Goal: Task Accomplishment & Management: Manage account settings

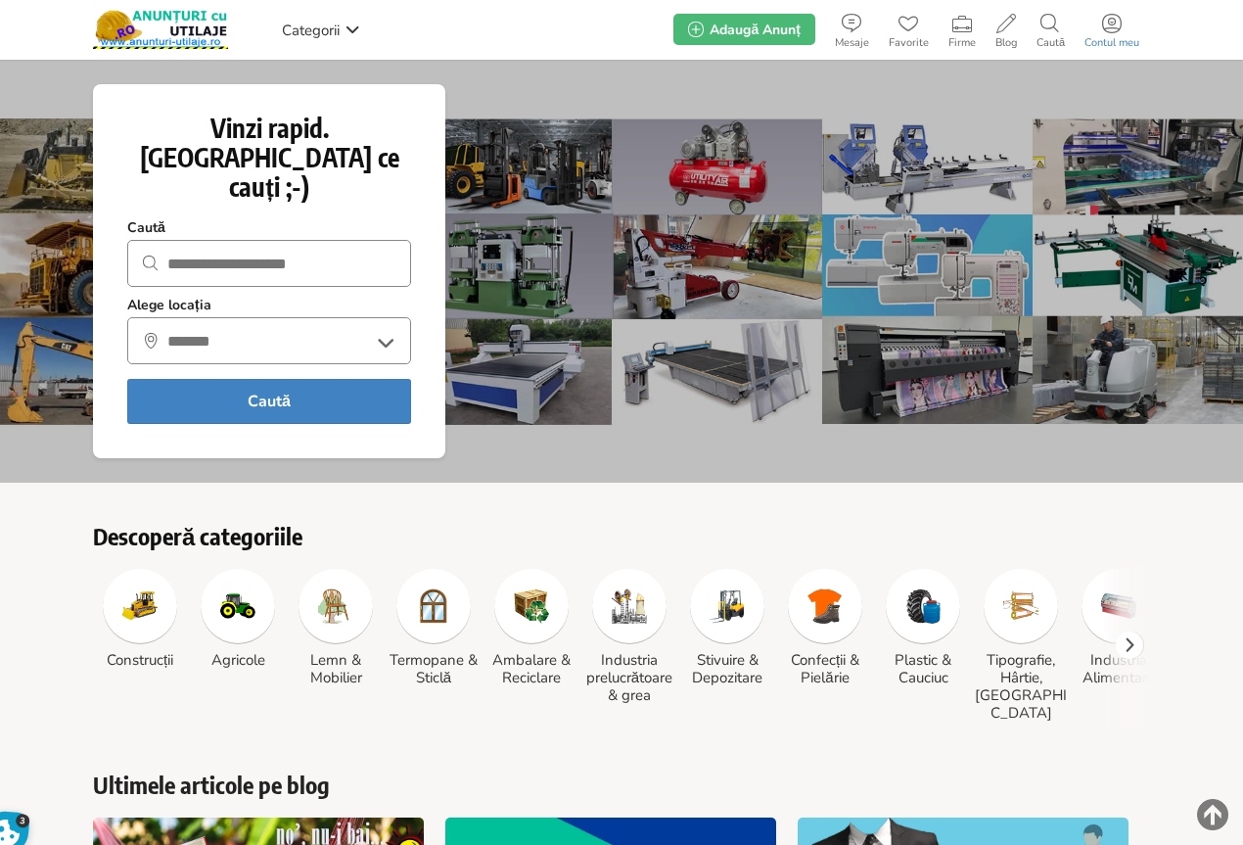
click at [1117, 33] on link "Contul meu" at bounding box center [1112, 29] width 74 height 39
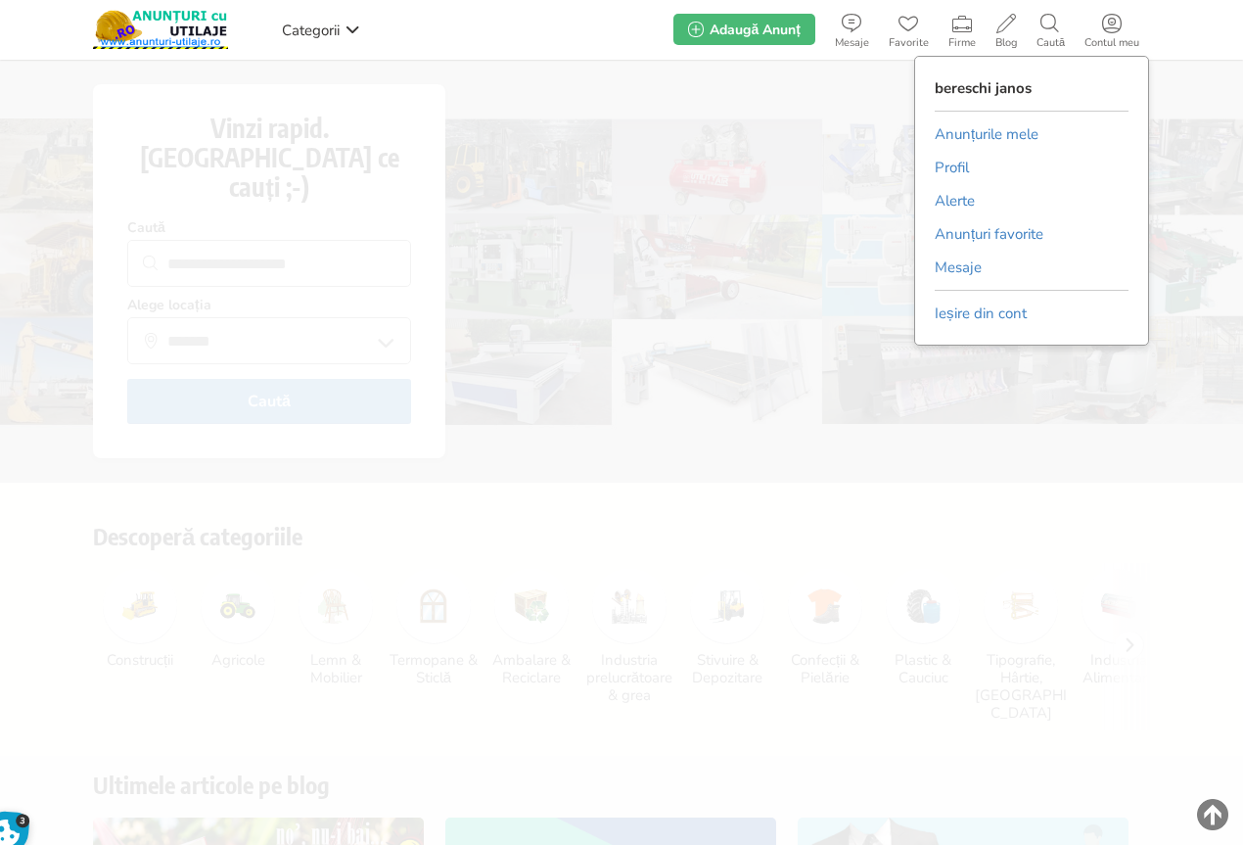
click at [1030, 133] on link "Anunțurile mele" at bounding box center [987, 133] width 104 height 29
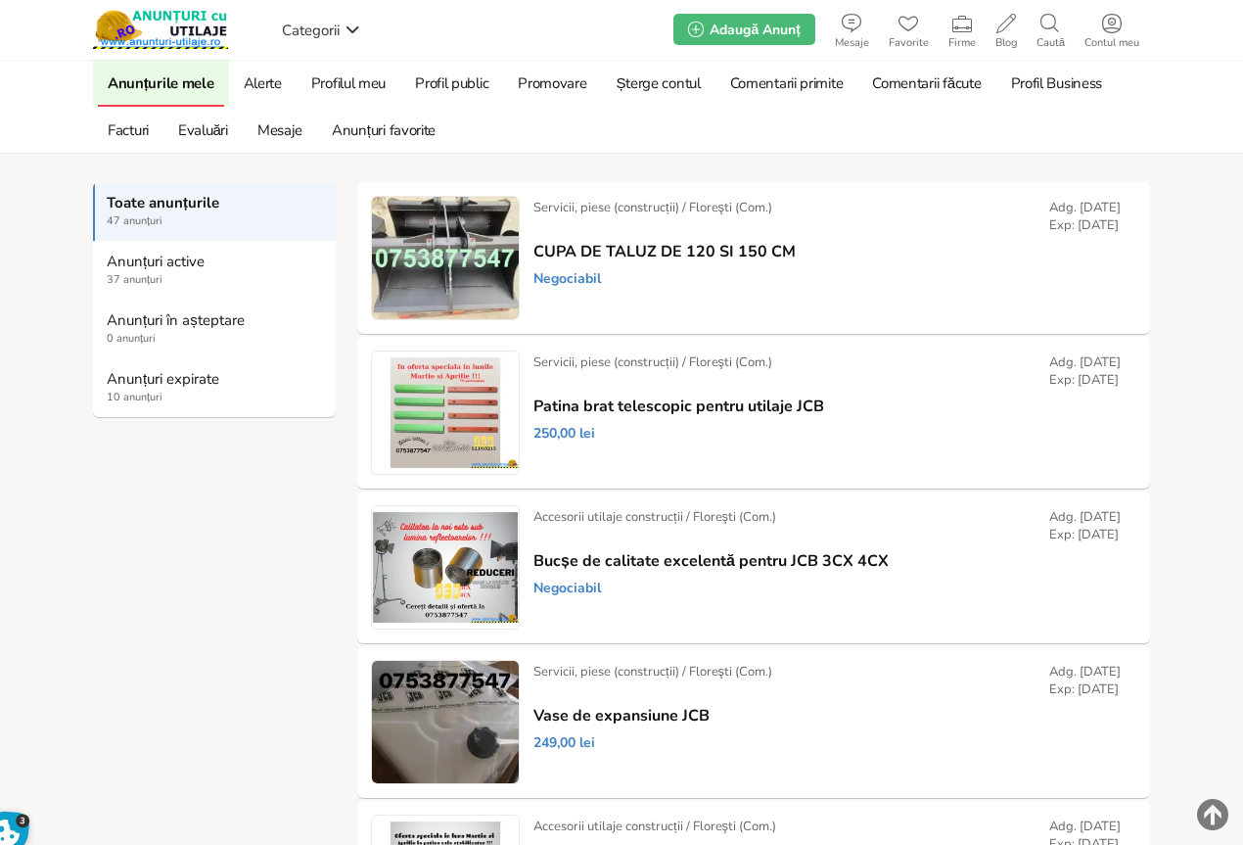
click at [140, 388] on strong "Anunțuri expirate" at bounding box center [215, 379] width 217 height 18
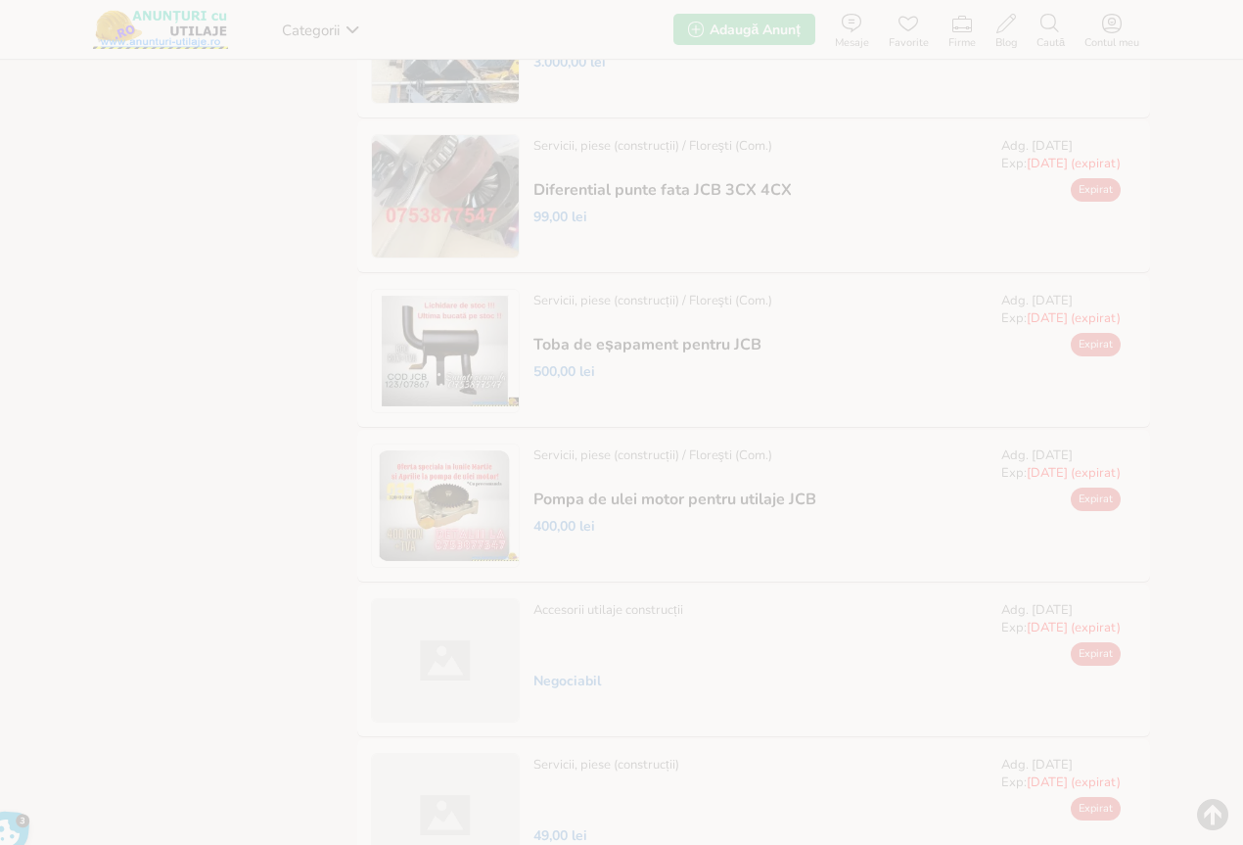
scroll to position [391, 0]
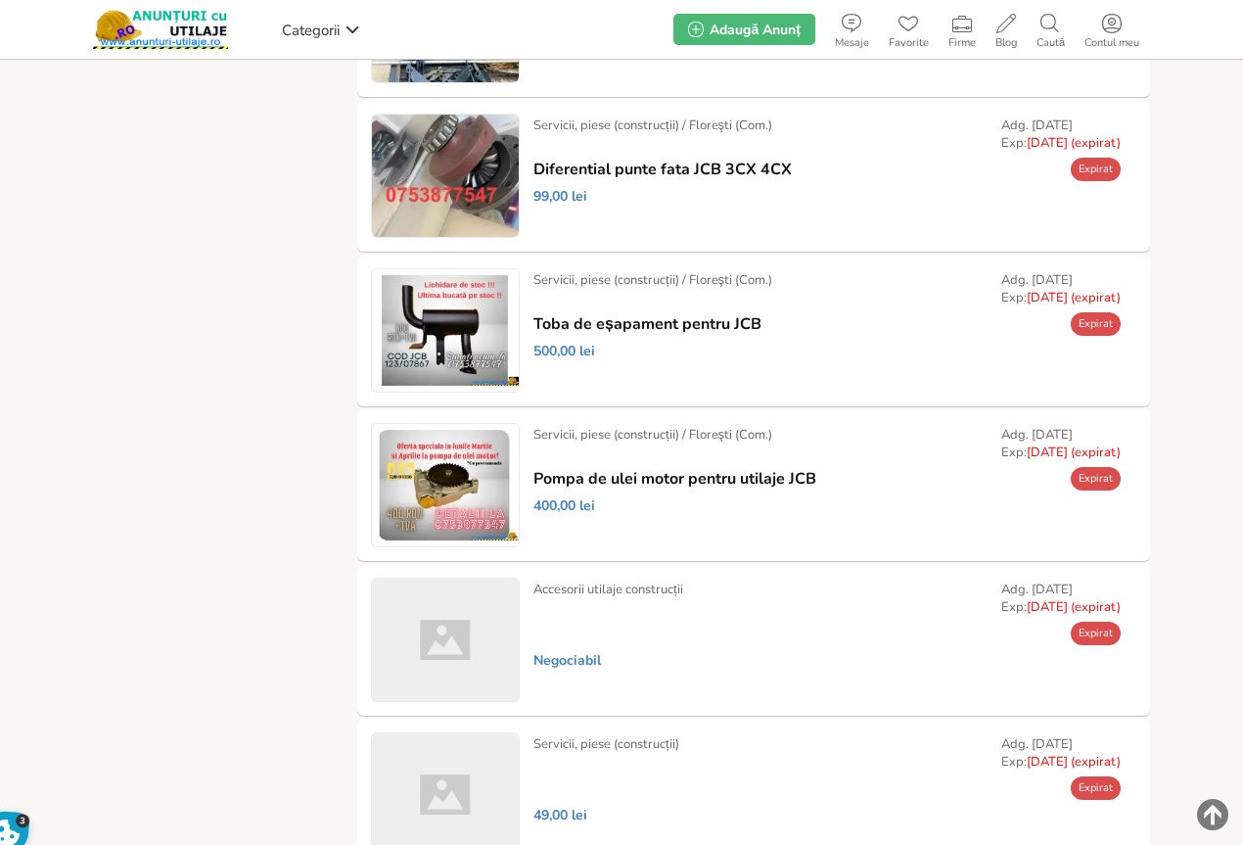
click at [0, 0] on link "Prelungește" at bounding box center [0, 0] width 0 height 0
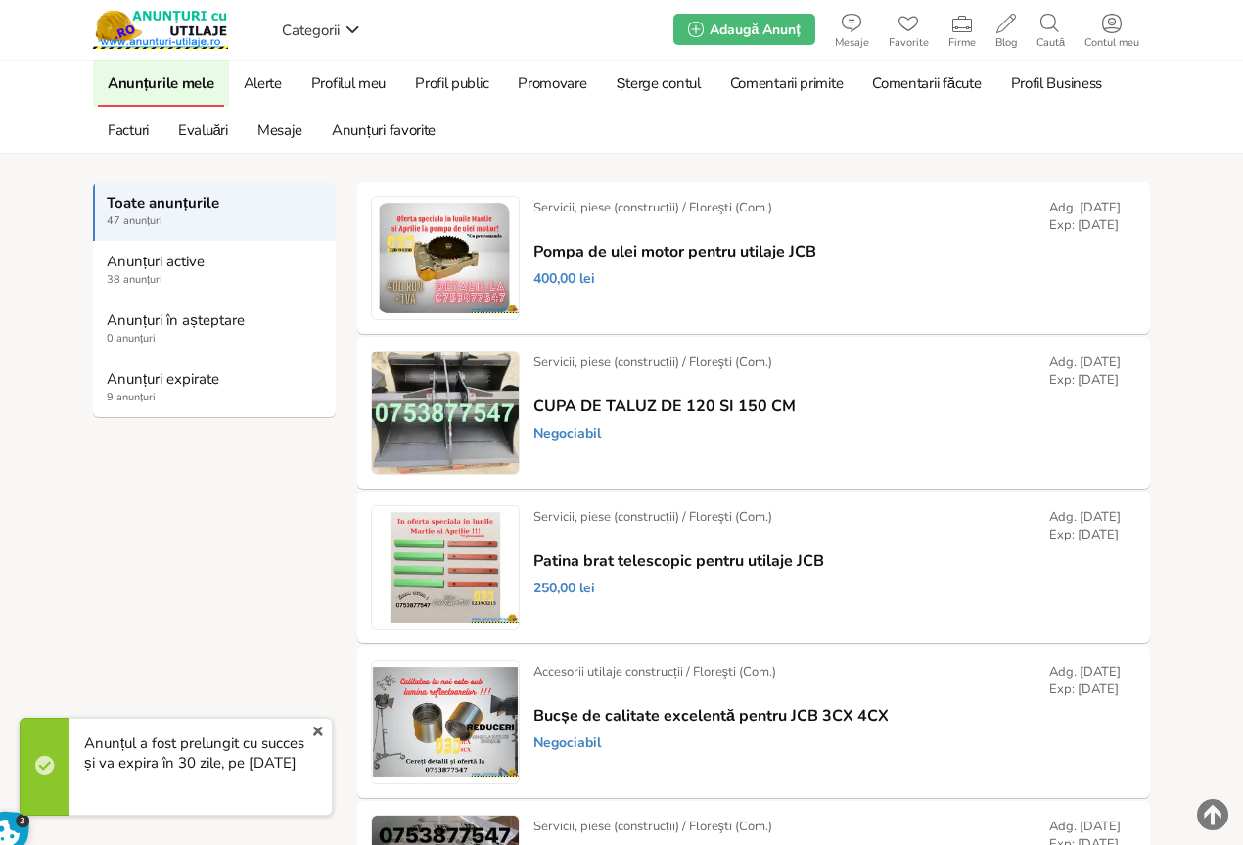
click at [175, 386] on strong "Anunțuri expirate" at bounding box center [215, 379] width 217 height 18
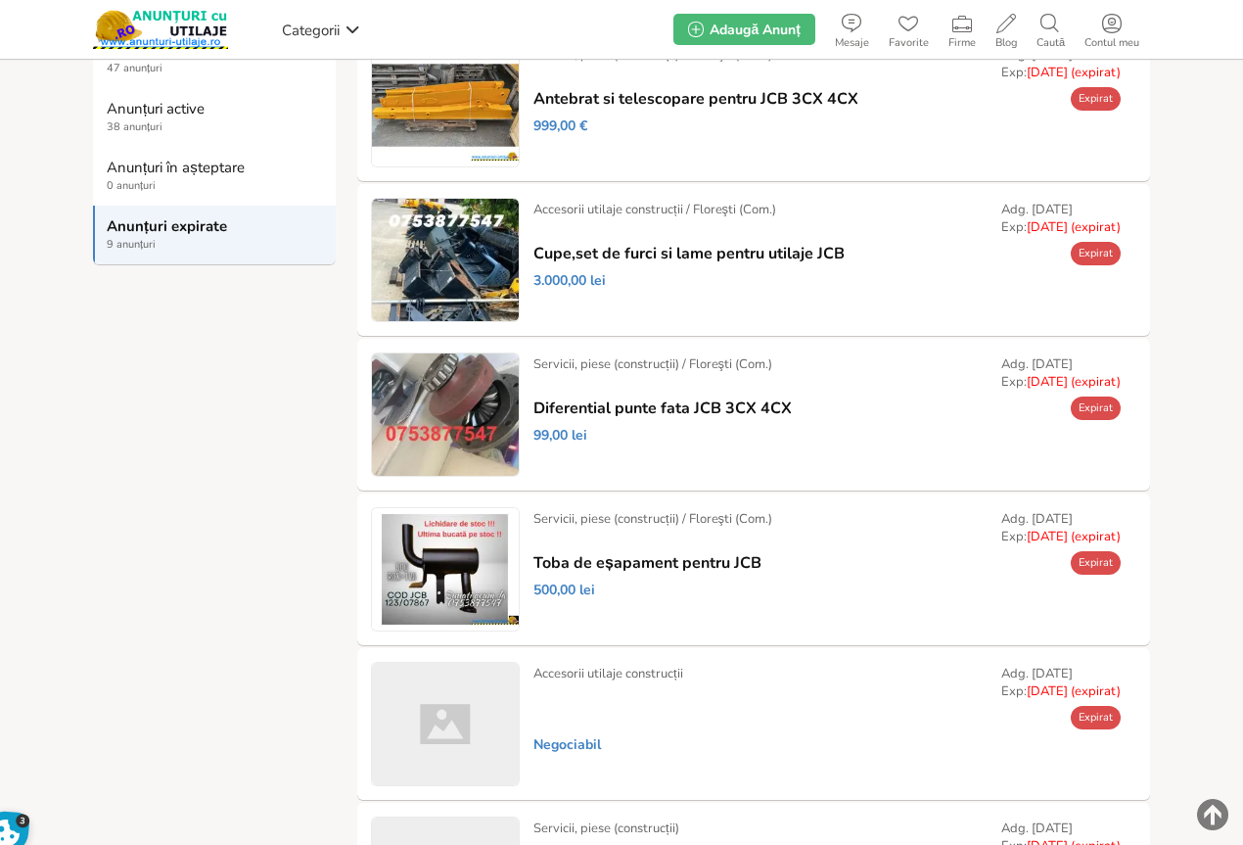
scroll to position [196, 0]
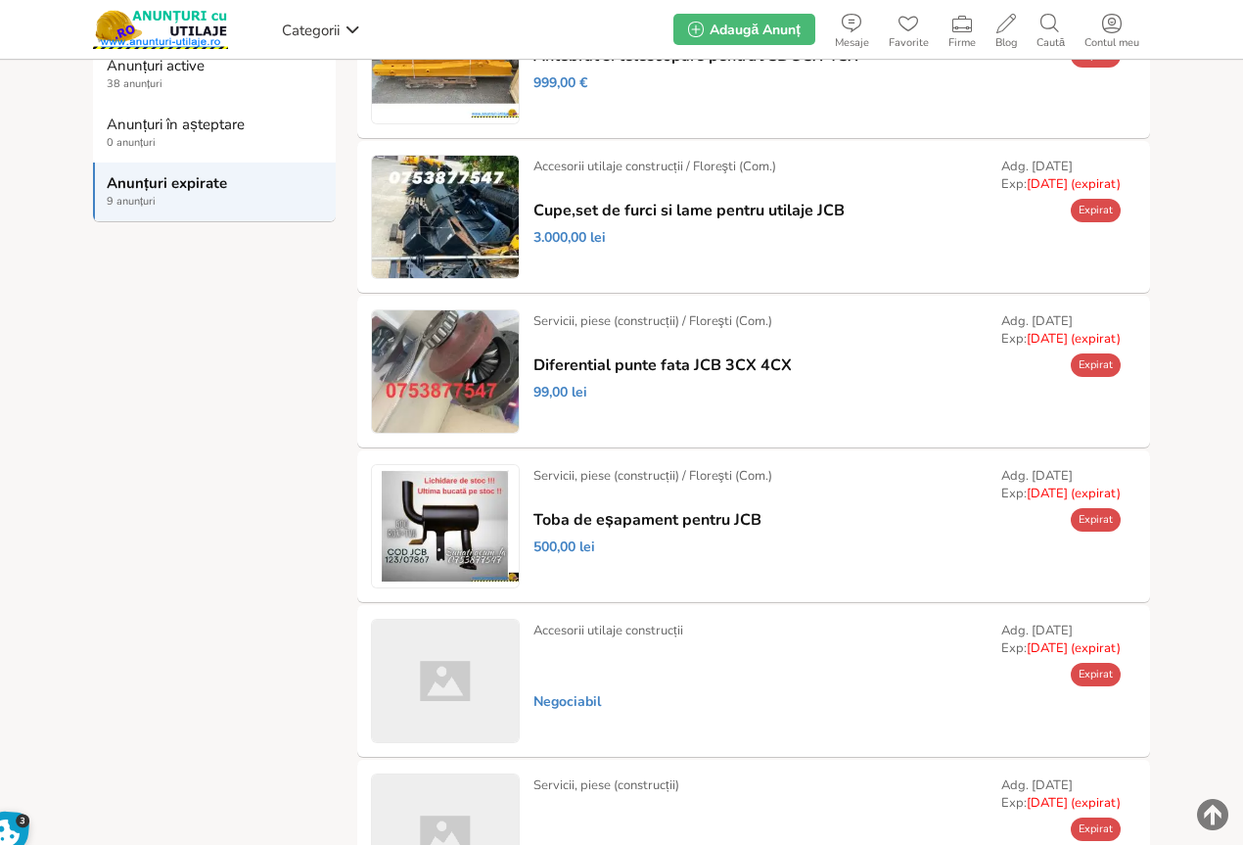
click at [0, 0] on link "Prelungește" at bounding box center [0, 0] width 0 height 0
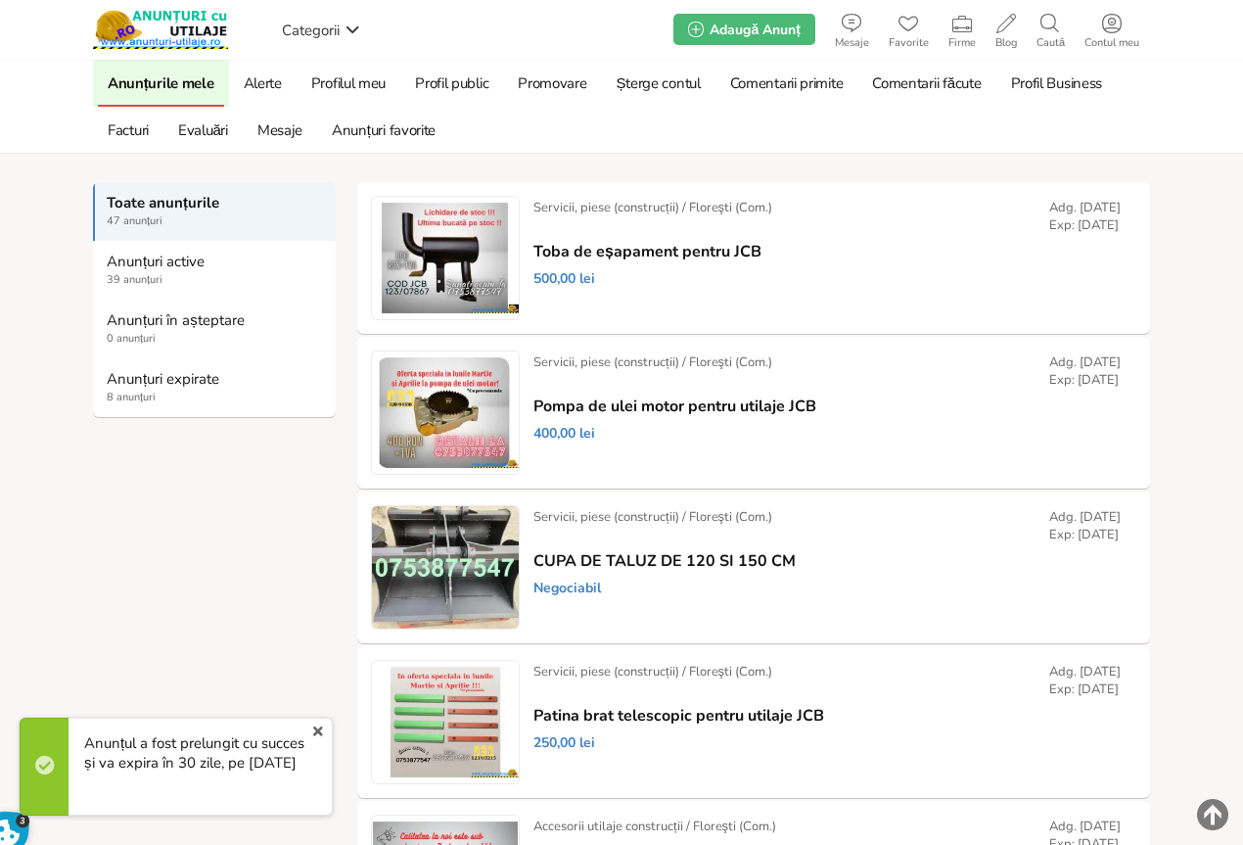
click at [112, 388] on strong "Anunțuri expirate" at bounding box center [215, 379] width 217 height 18
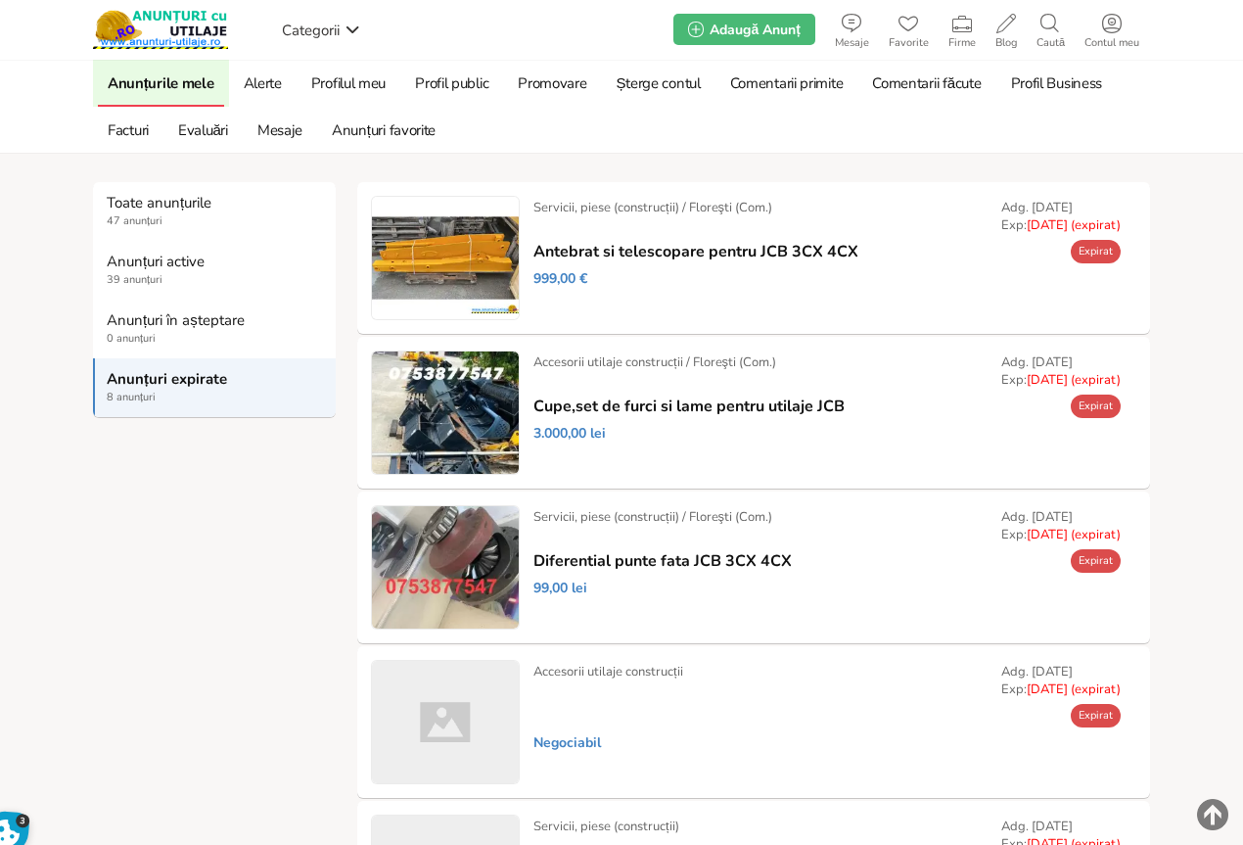
click at [0, 0] on link "Prelungește" at bounding box center [0, 0] width 0 height 0
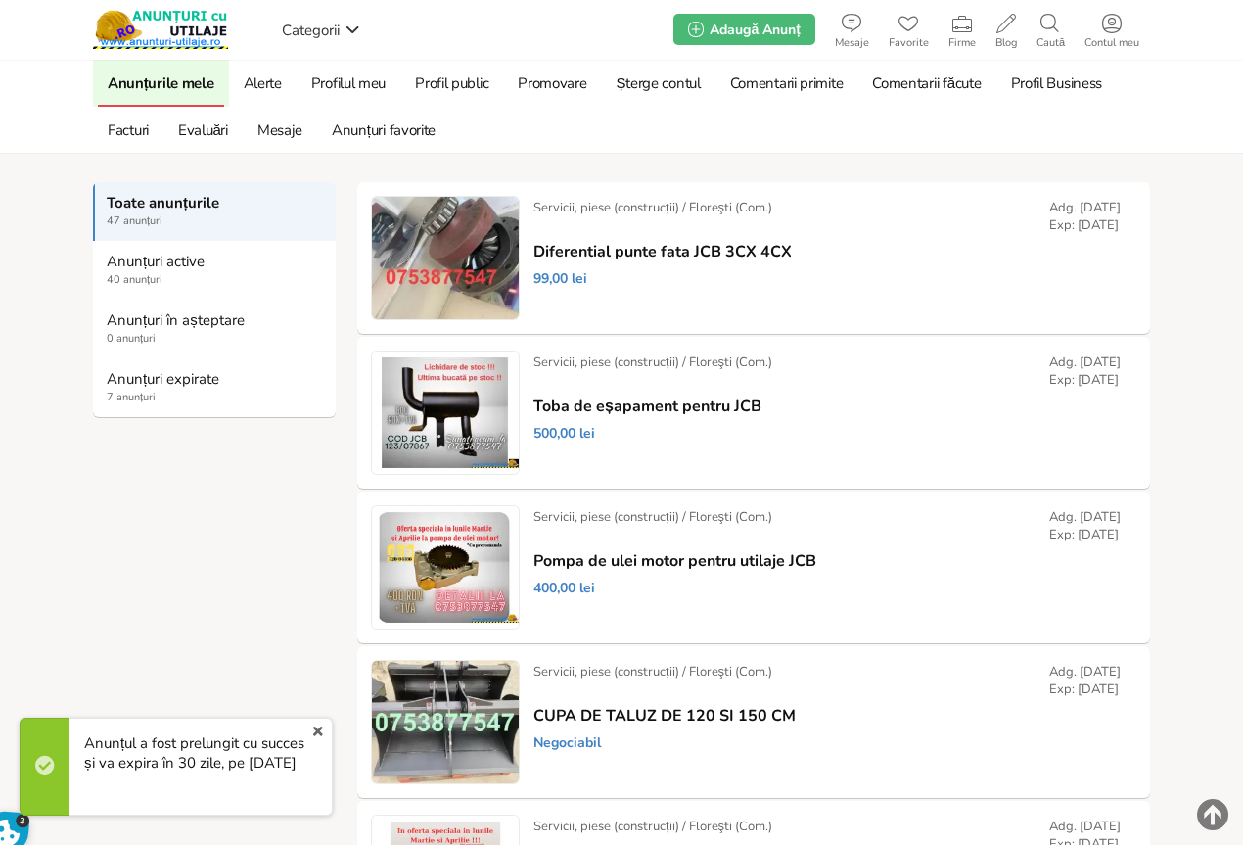
click at [121, 379] on strong "Anunțuri expirate" at bounding box center [215, 379] width 217 height 18
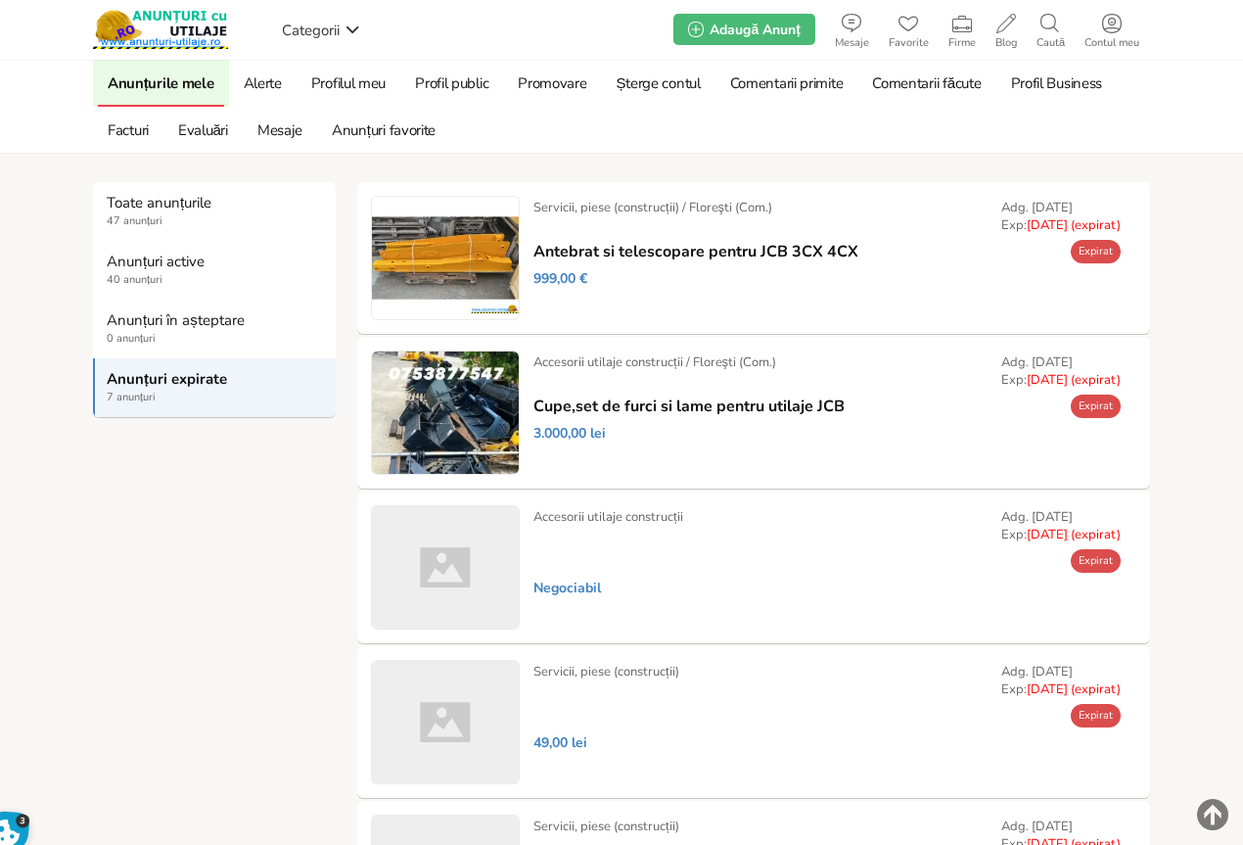
click at [0, 0] on link "Prelungește" at bounding box center [0, 0] width 0 height 0
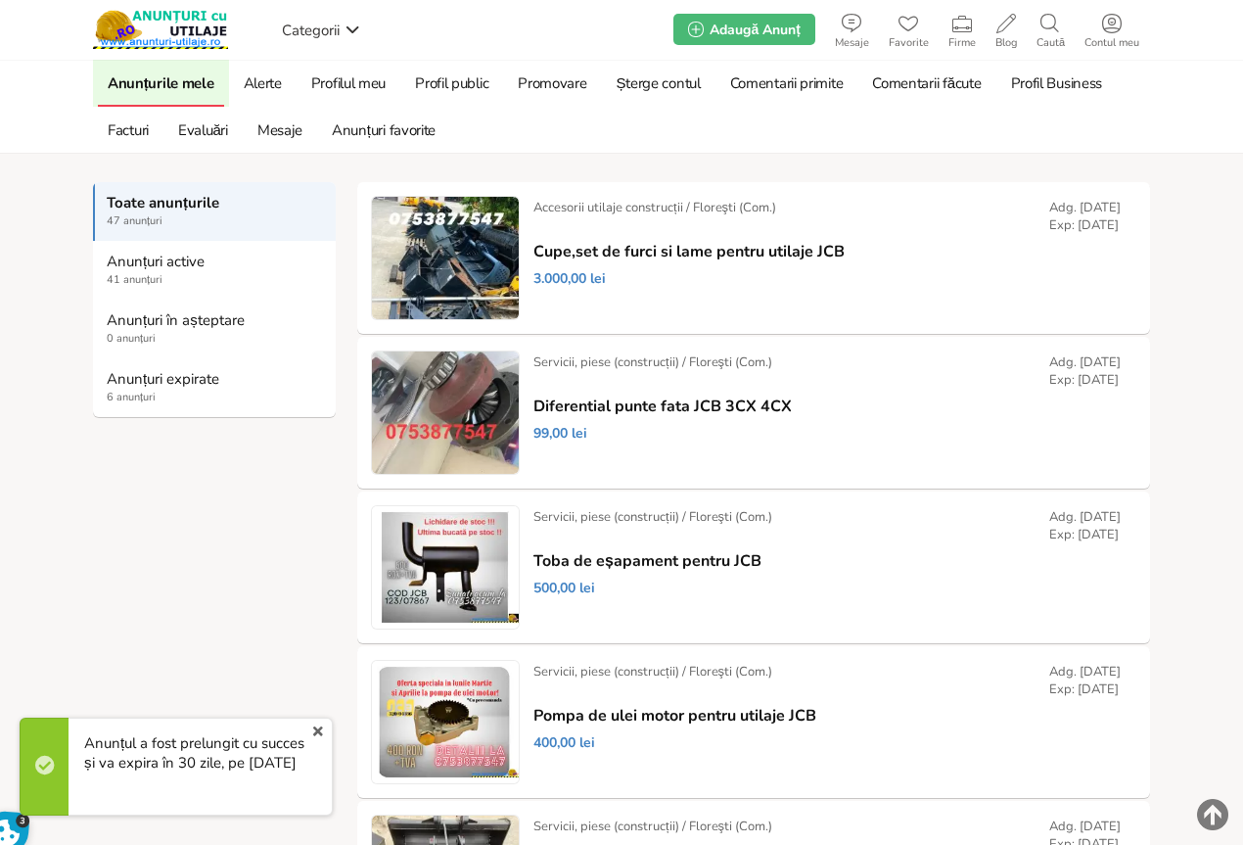
click at [139, 382] on strong "Anunțuri expirate" at bounding box center [215, 379] width 217 height 18
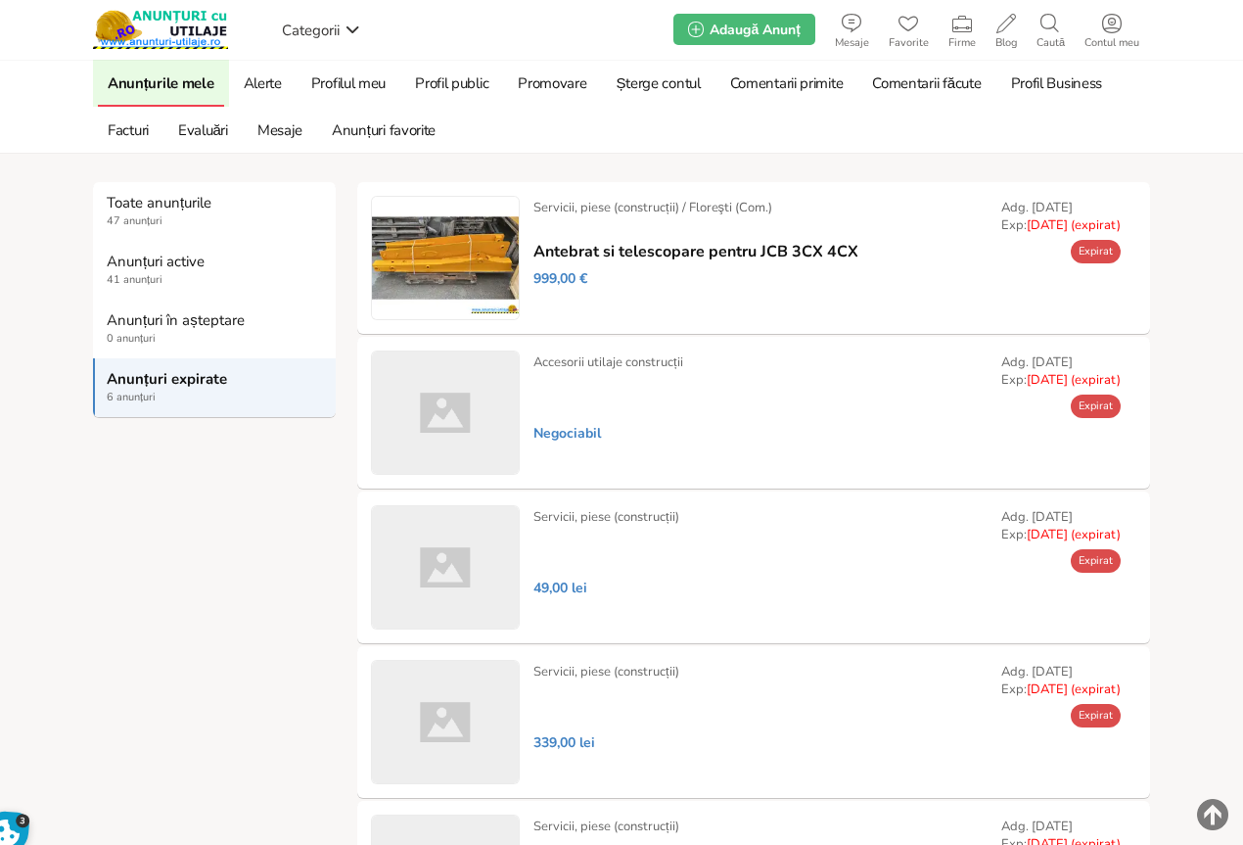
click at [0, 0] on link "Prelungește" at bounding box center [0, 0] width 0 height 0
